Goal: Task Accomplishment & Management: Use online tool/utility

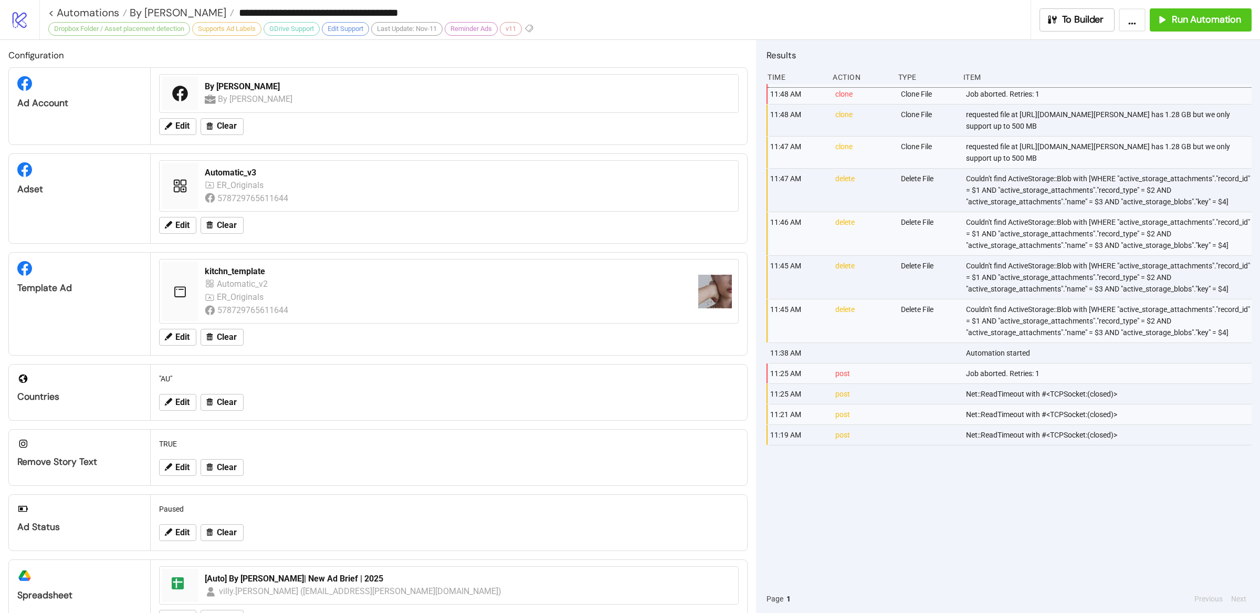
click at [965, 134] on div "requested file at [URL][DOMAIN_NAME][PERSON_NAME] has 1.28 GB but we only suppo…" at bounding box center [1109, 121] width 289 height 32
drag, startPoint x: 1008, startPoint y: 137, endPoint x: 855, endPoint y: 128, distance: 153.6
click at [965, 128] on div "requested file at [URL][DOMAIN_NAME][PERSON_NAME] has 1.28 GB but we only suppo…" at bounding box center [1109, 121] width 289 height 32
copy div "[URL][DOMAIN_NAME][PERSON_NAME]"
click at [1188, 25] on span "Run Automation" at bounding box center [1206, 20] width 69 height 12
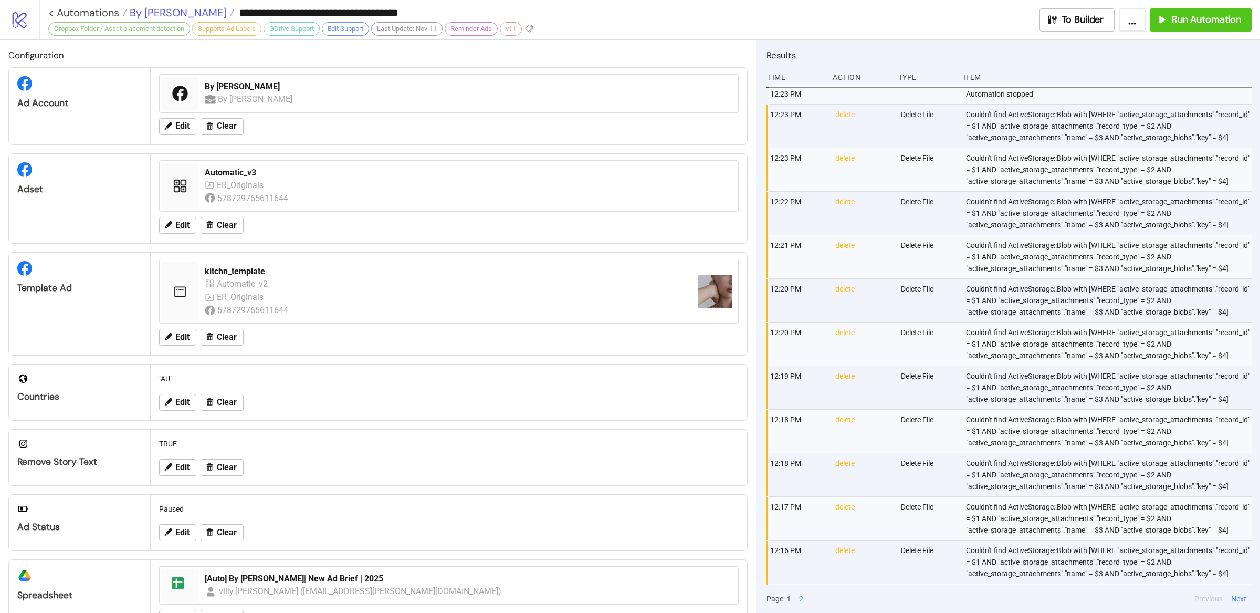
click at [145, 8] on span "By [PERSON_NAME]" at bounding box center [176, 13] width 99 height 14
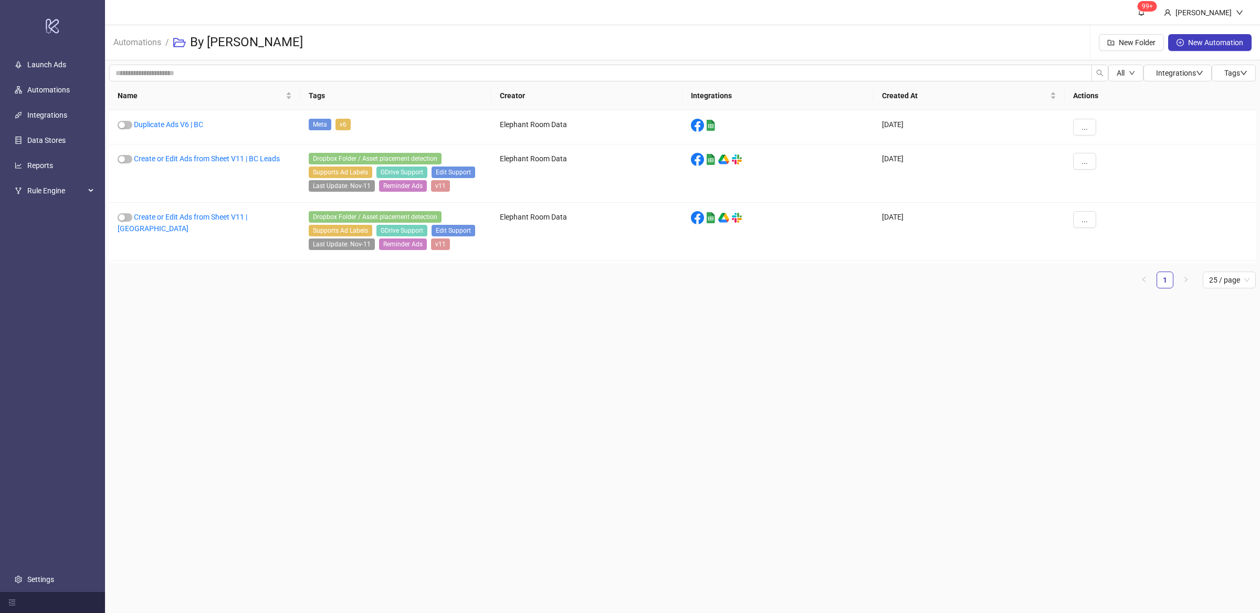
click at [262, 310] on main "99+ [PERSON_NAME] Automations / By [PERSON_NAME] New Folder New Automation All …" at bounding box center [682, 306] width 1155 height 613
click at [267, 160] on link "Create or Edit Ads from Sheet V11 | BC Leads" at bounding box center [207, 158] width 146 height 8
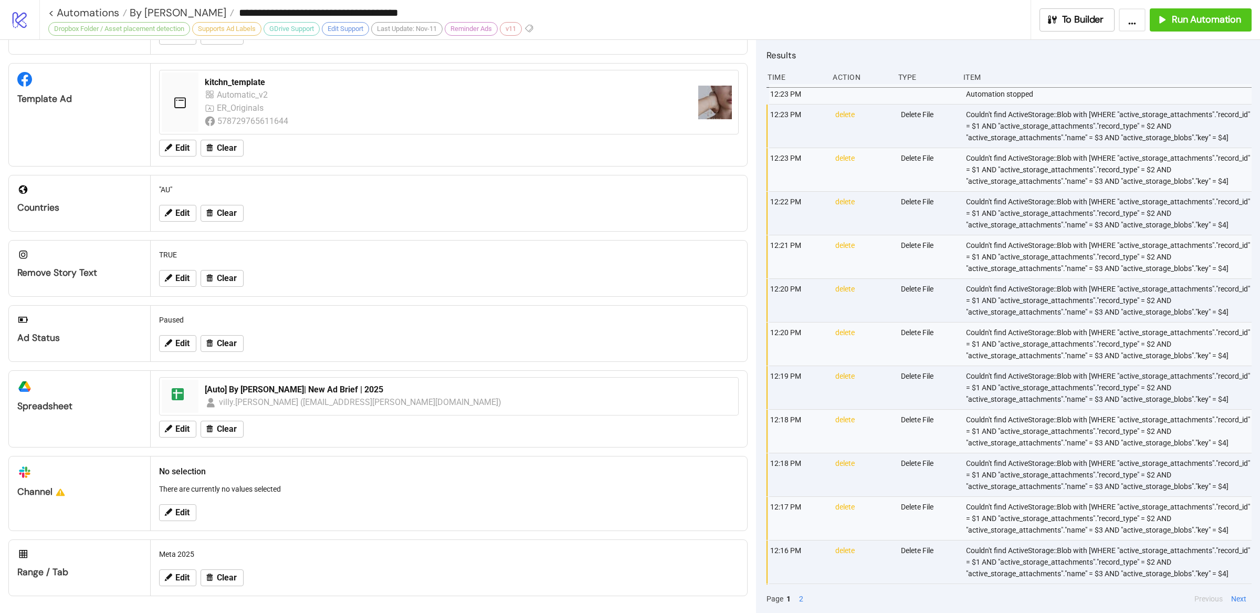
scroll to position [193, 0]
type input "**********"
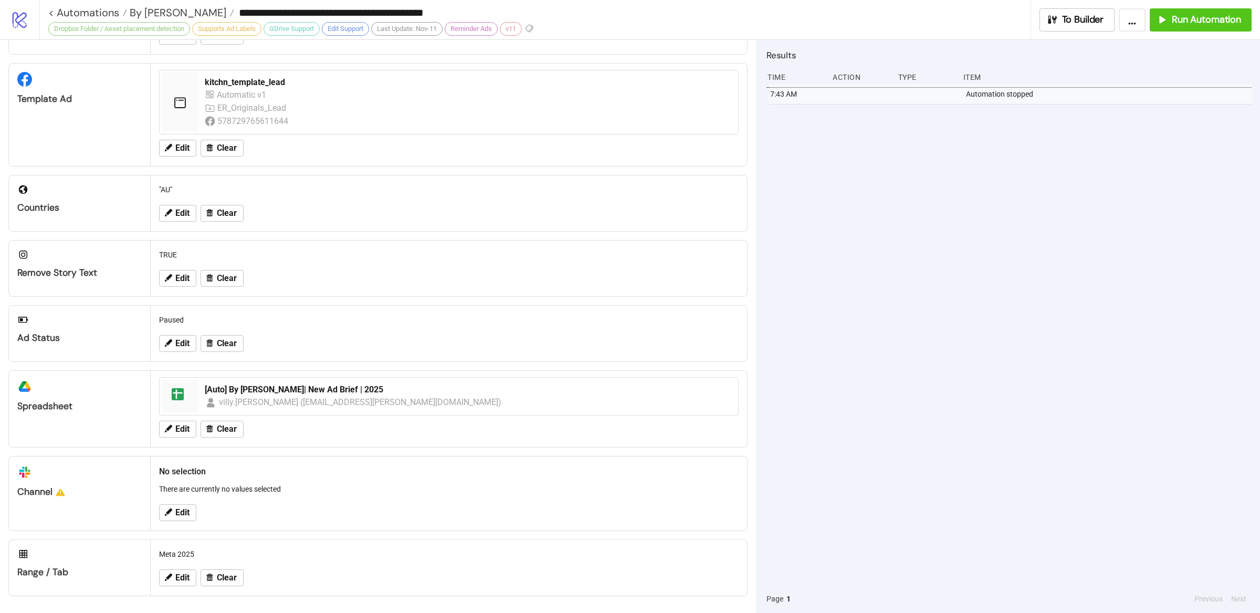
scroll to position [192, 0]
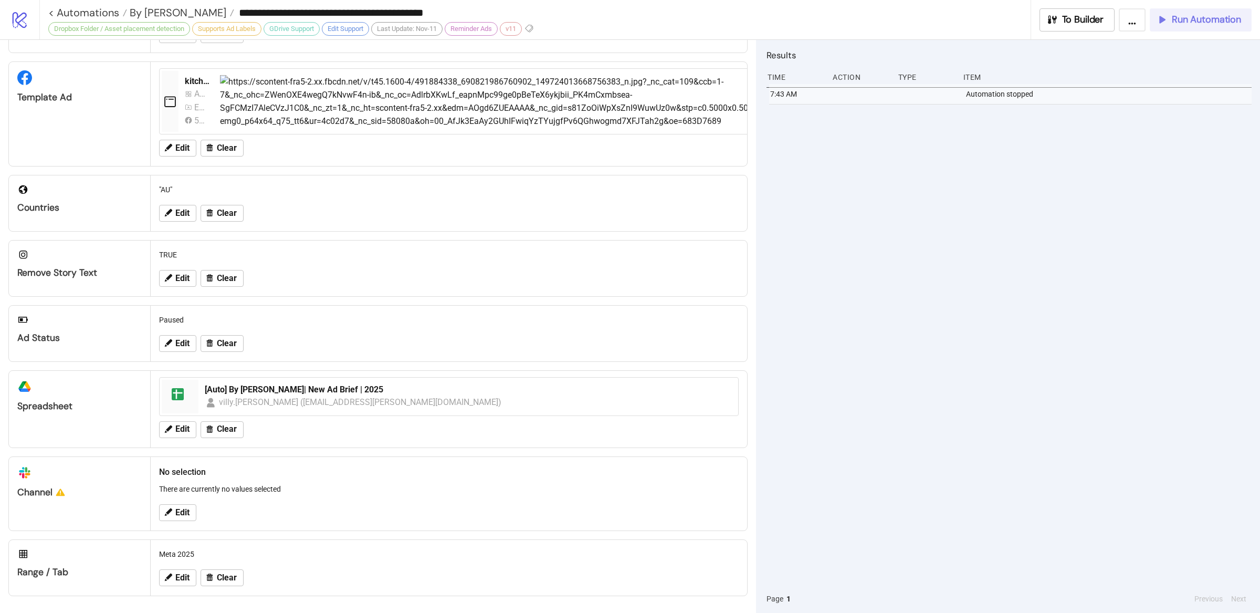
click at [1195, 14] on span "Run Automation" at bounding box center [1206, 20] width 69 height 12
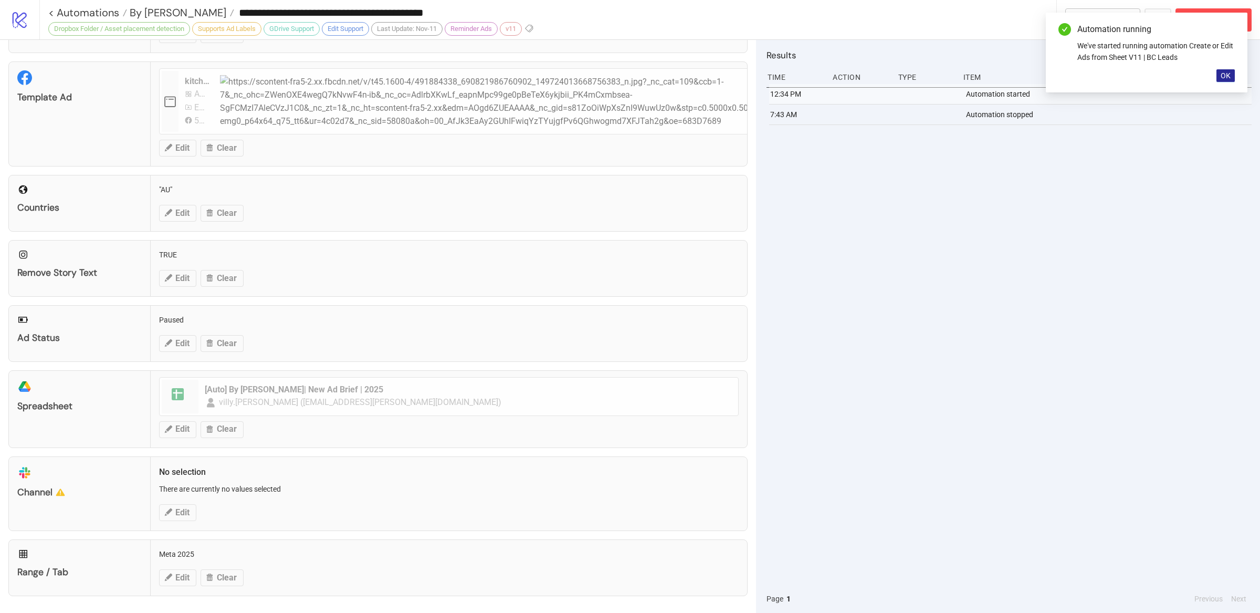
click at [1230, 76] on span "OK" at bounding box center [1226, 75] width 10 height 8
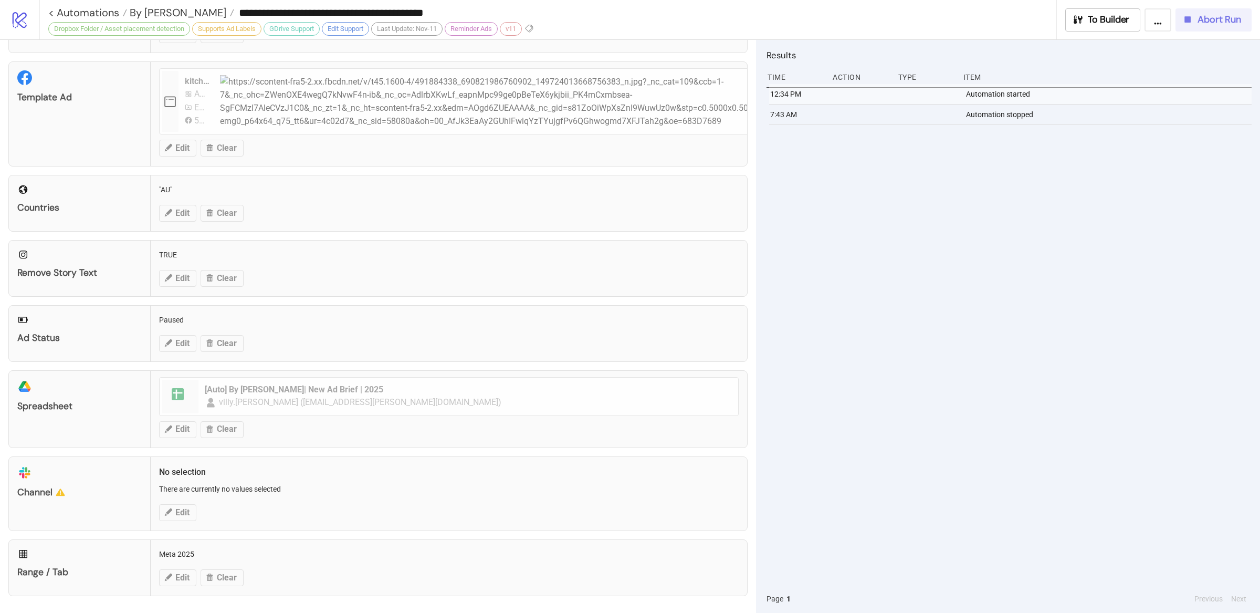
click at [1228, 20] on span "Abort Run" at bounding box center [1220, 20] width 44 height 12
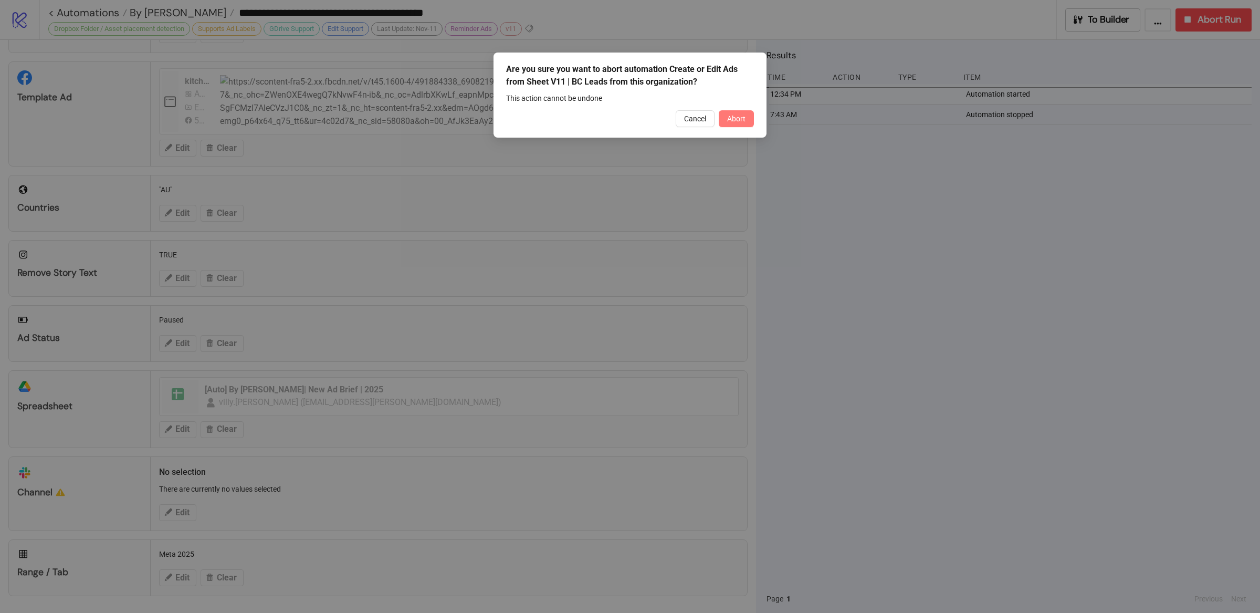
click at [741, 118] on span "Abort" at bounding box center [736, 118] width 18 height 8
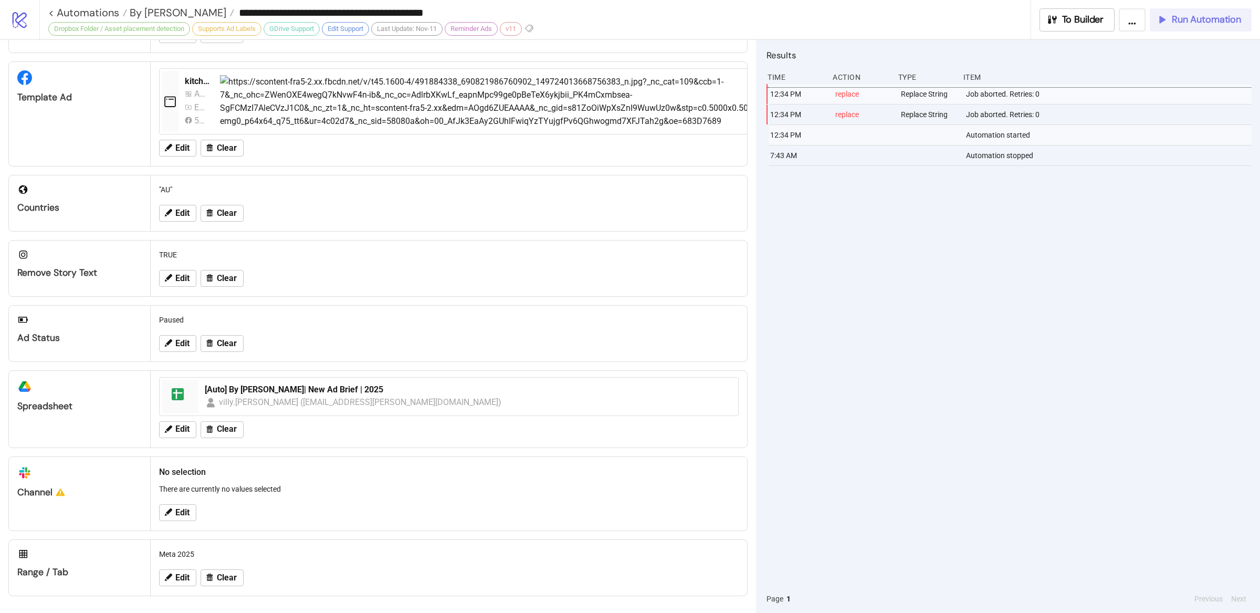
click at [1188, 23] on span "Run Automation" at bounding box center [1206, 20] width 69 height 12
